Goal: Task Accomplishment & Management: Manage account settings

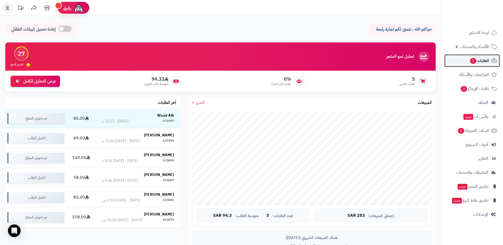
click at [478, 63] on span "الطلبات 1" at bounding box center [479, 60] width 20 height 7
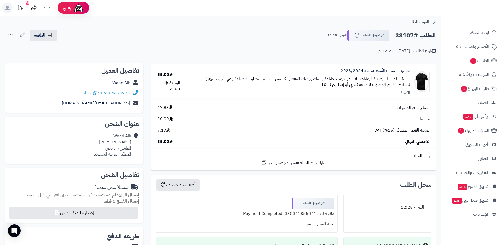
drag, startPoint x: 410, startPoint y: 85, endPoint x: 399, endPoint y: 84, distance: 10.6
click at [399, 84] on small "- الاسم المطلوب للطباعة ( عربي أو إنجليزي ) : Fahad" at bounding box center [306, 82] width 207 height 12
click at [389, 97] on td "تيشيرت الشباب الأسود نسخة 2023/2024 - المقاسات : L - إضافة الرعايات : لا - هل ت…" at bounding box center [310, 82] width 249 height 37
drag, startPoint x: 402, startPoint y: 86, endPoint x: 408, endPoint y: 86, distance: 6.1
click at [408, 86] on small "- الاسم المطلوب للطباعة ( عربي أو إنجليزي ) : Fahad" at bounding box center [306, 82] width 207 height 12
